Goal: Find specific page/section: Find specific page/section

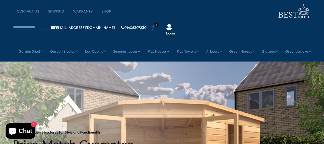
scroll to position [9, 0]
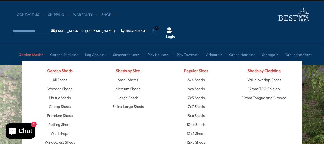
click at [40, 53] on icon at bounding box center [41, 55] width 3 height 4
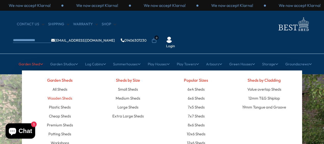
click at [68, 94] on link "Wooden Sheds" at bounding box center [59, 98] width 25 height 9
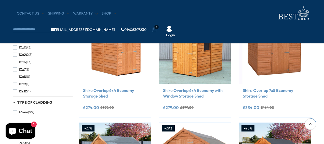
scroll to position [106, 0]
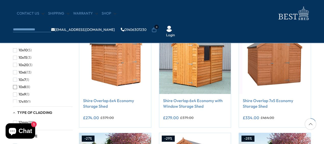
click at [16, 85] on span "button" at bounding box center [15, 87] width 4 height 4
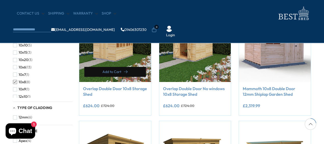
scroll to position [118, 0]
